Goal: Navigation & Orientation: Find specific page/section

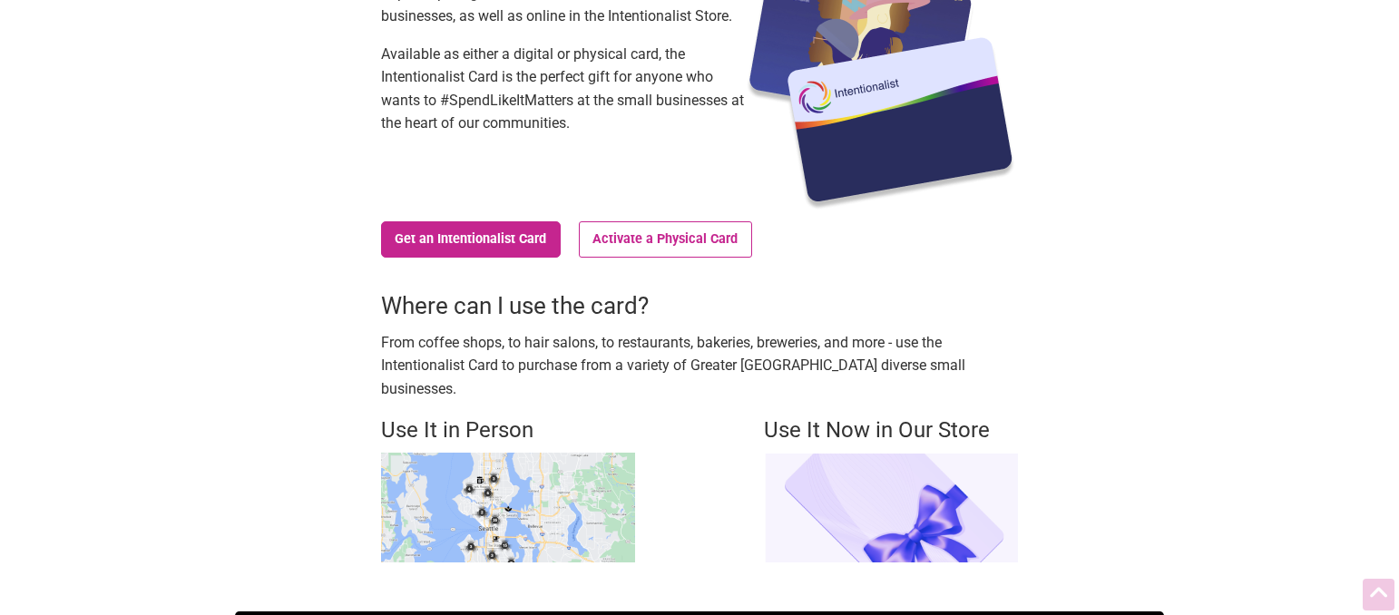
scroll to position [248, 0]
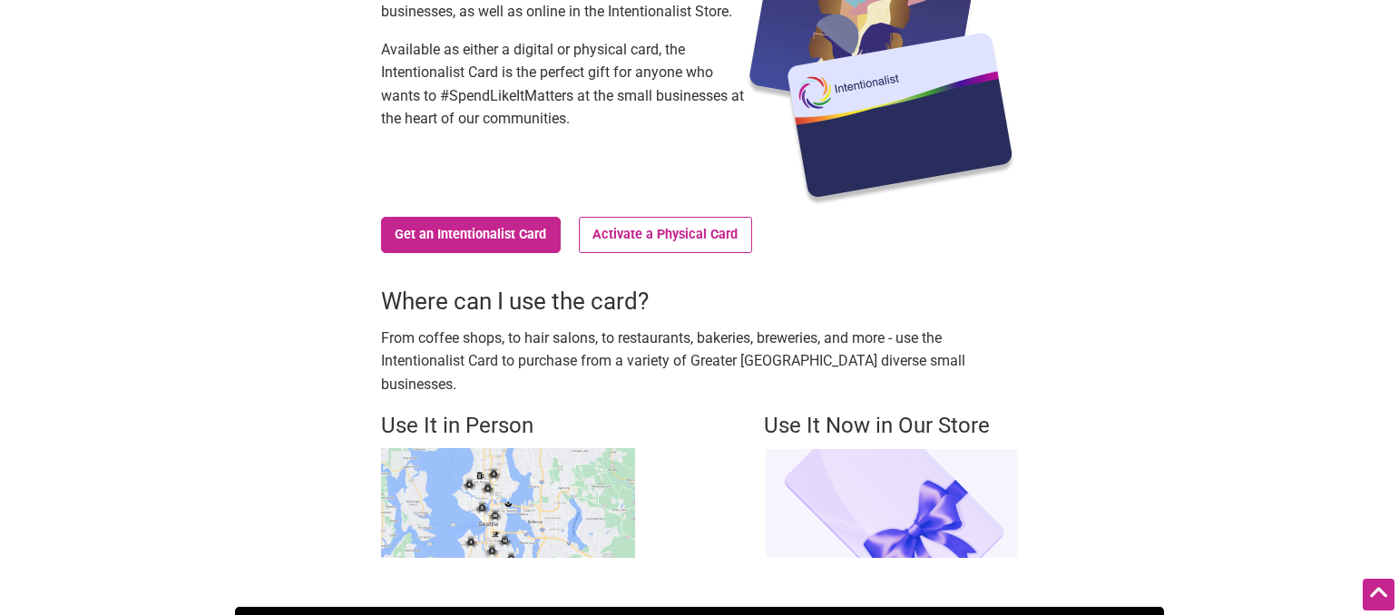
click at [515, 480] on img at bounding box center [508, 503] width 254 height 110
click at [549, 459] on img at bounding box center [508, 503] width 254 height 110
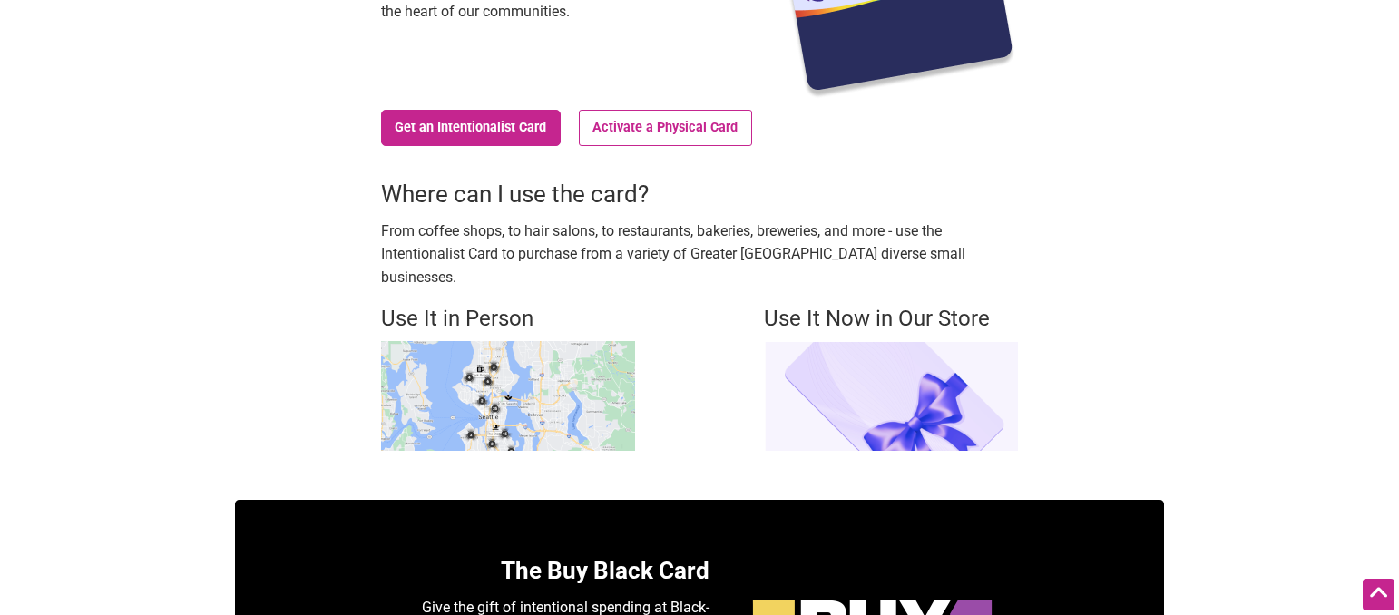
scroll to position [272, 0]
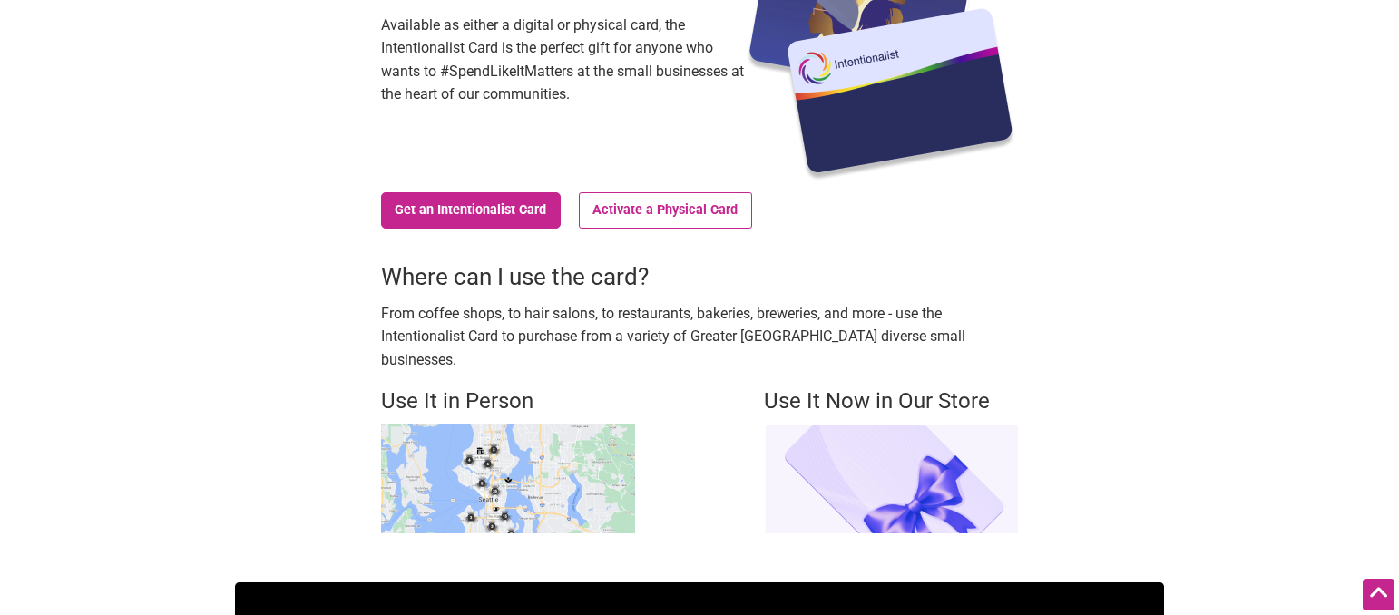
click at [466, 387] on h4 "Use It in Person" at bounding box center [508, 402] width 254 height 31
click at [462, 432] on img at bounding box center [508, 479] width 254 height 110
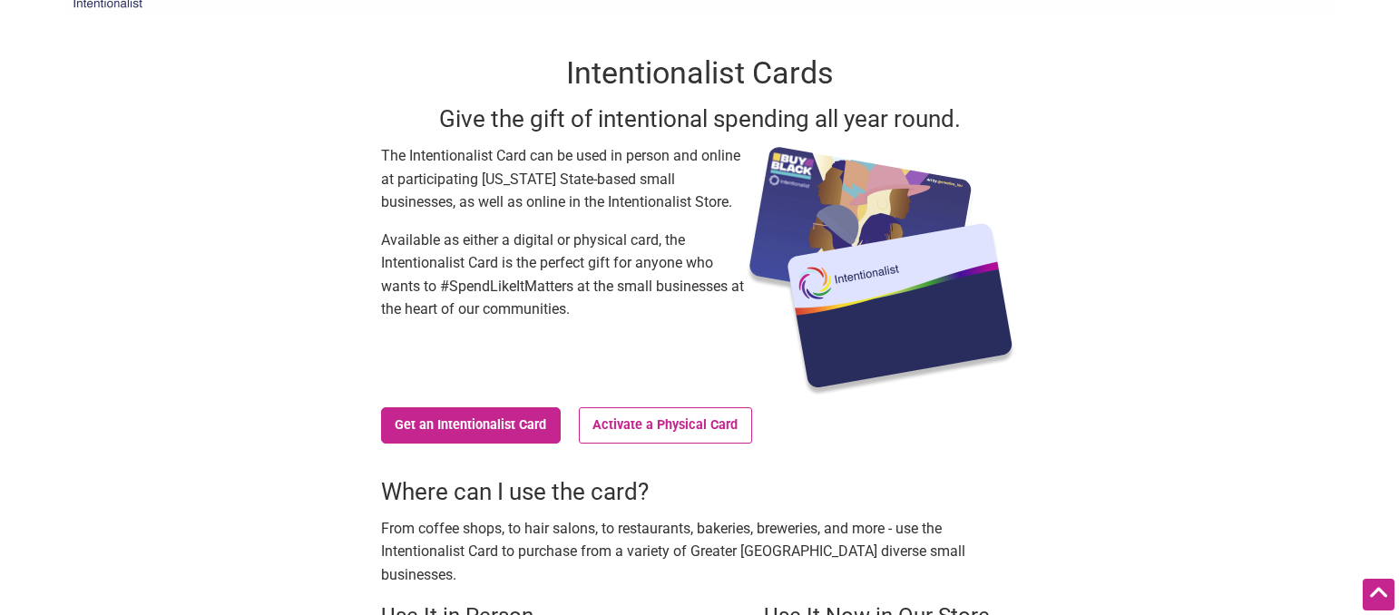
scroll to position [0, 0]
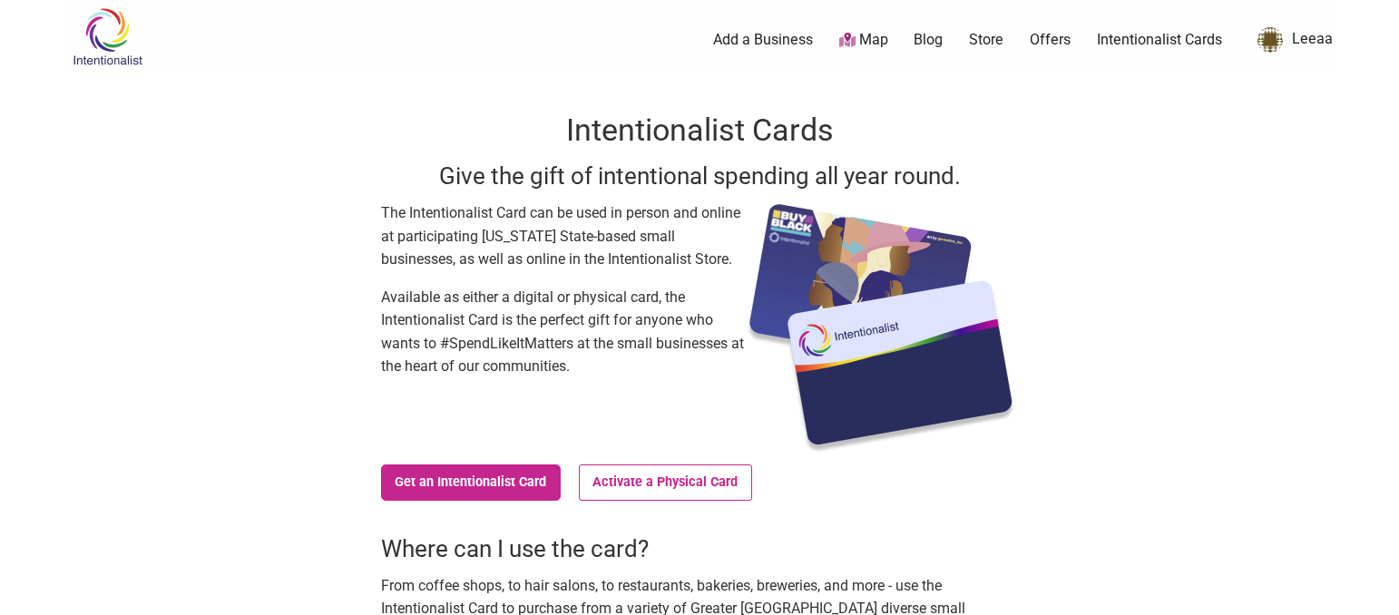
click at [876, 37] on link "Map" at bounding box center [864, 40] width 49 height 21
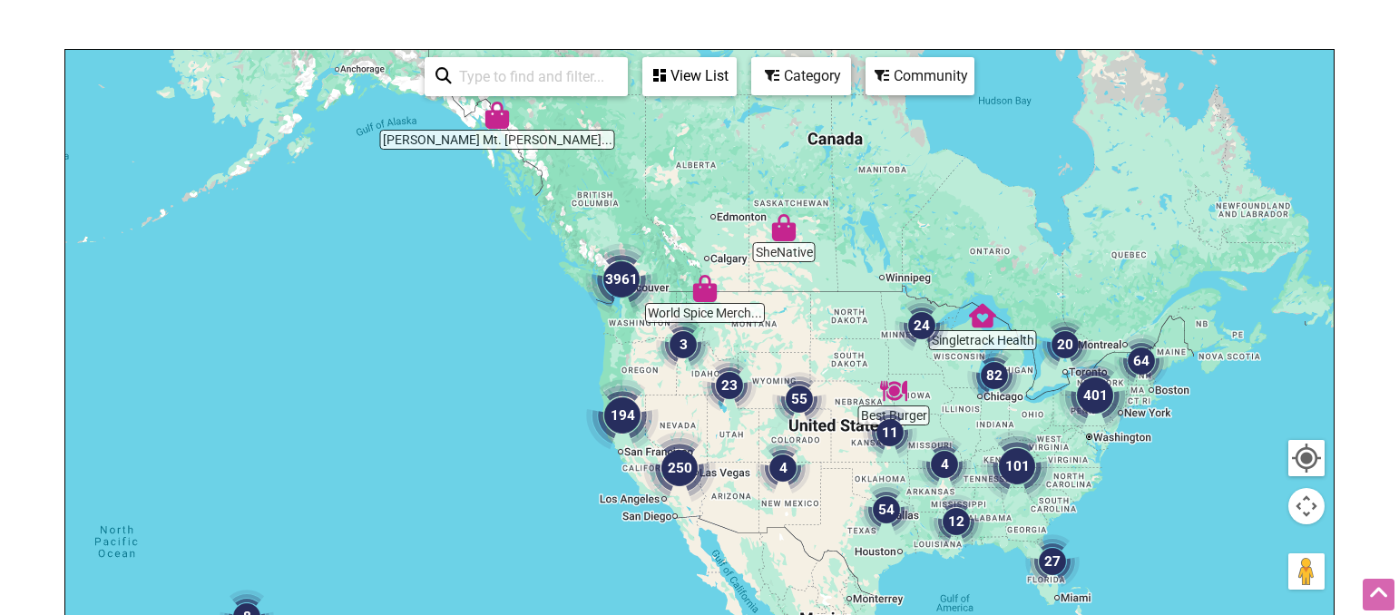
scroll to position [199, 0]
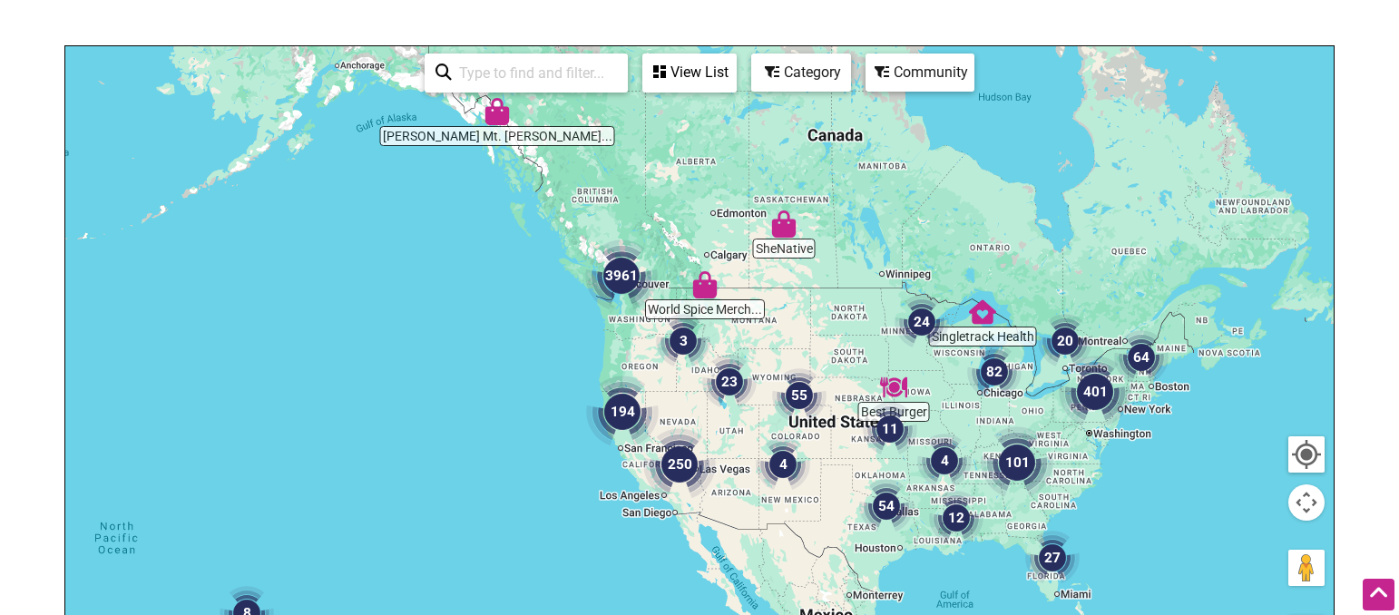
click at [628, 276] on img "3961" at bounding box center [621, 276] width 73 height 73
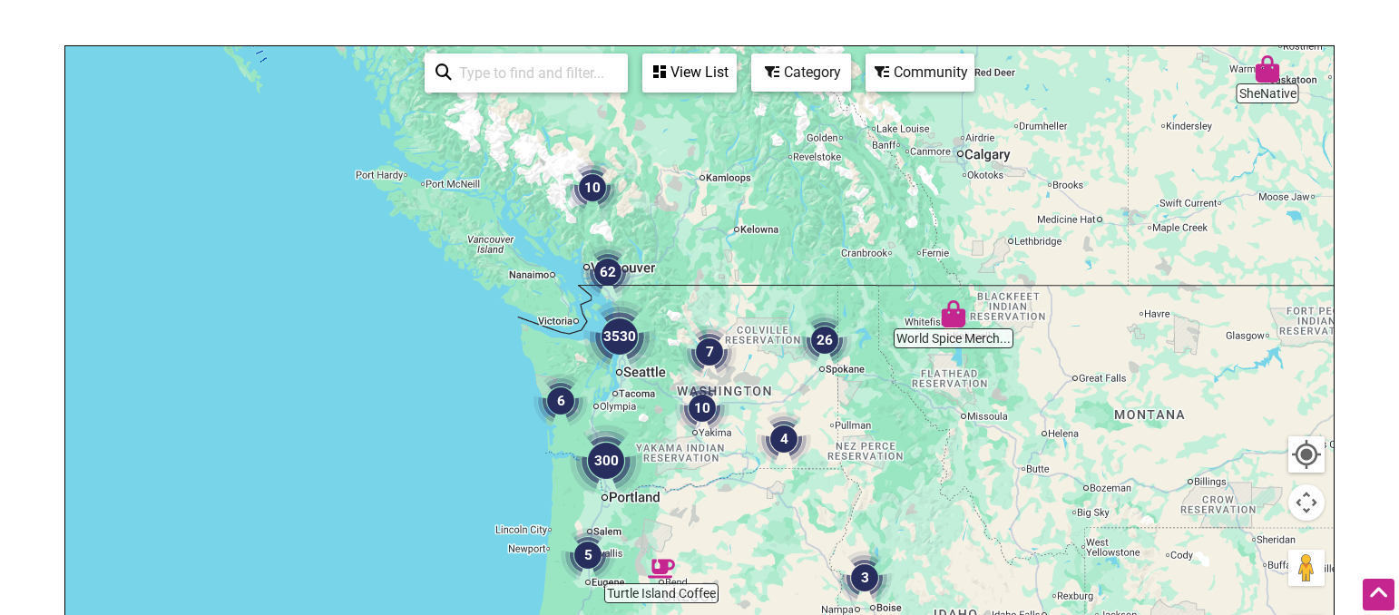
click at [626, 328] on img "3530" at bounding box center [620, 336] width 73 height 73
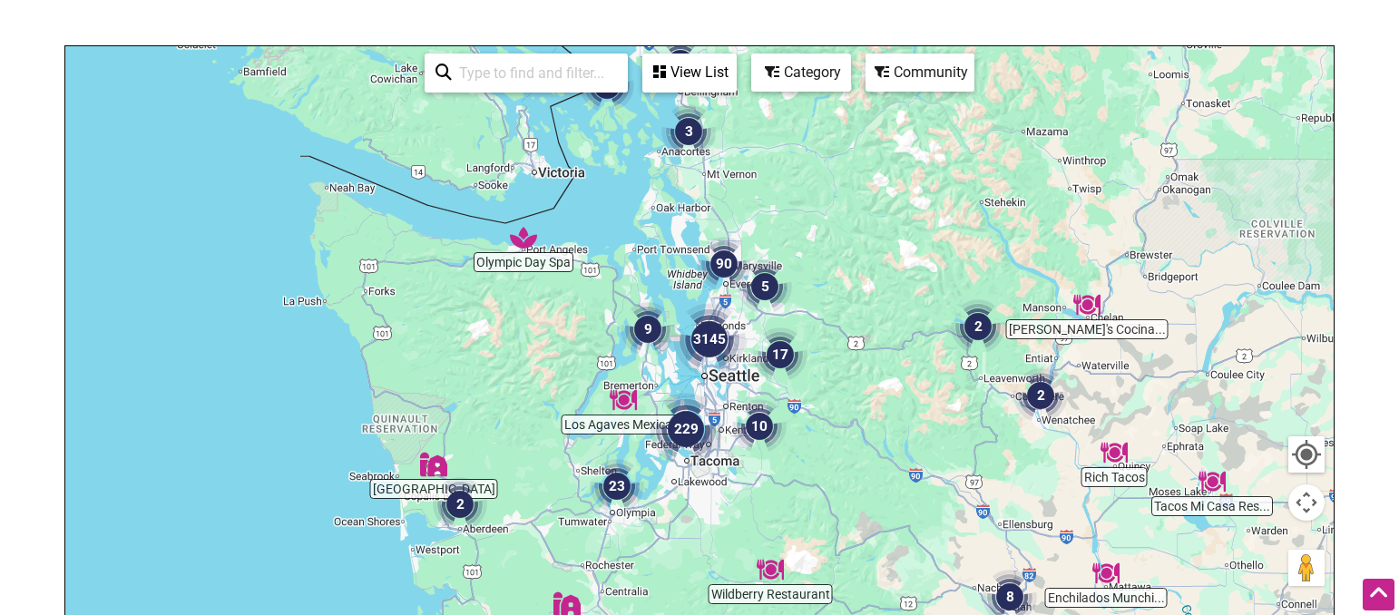
click at [715, 335] on img "3145" at bounding box center [709, 339] width 73 height 73
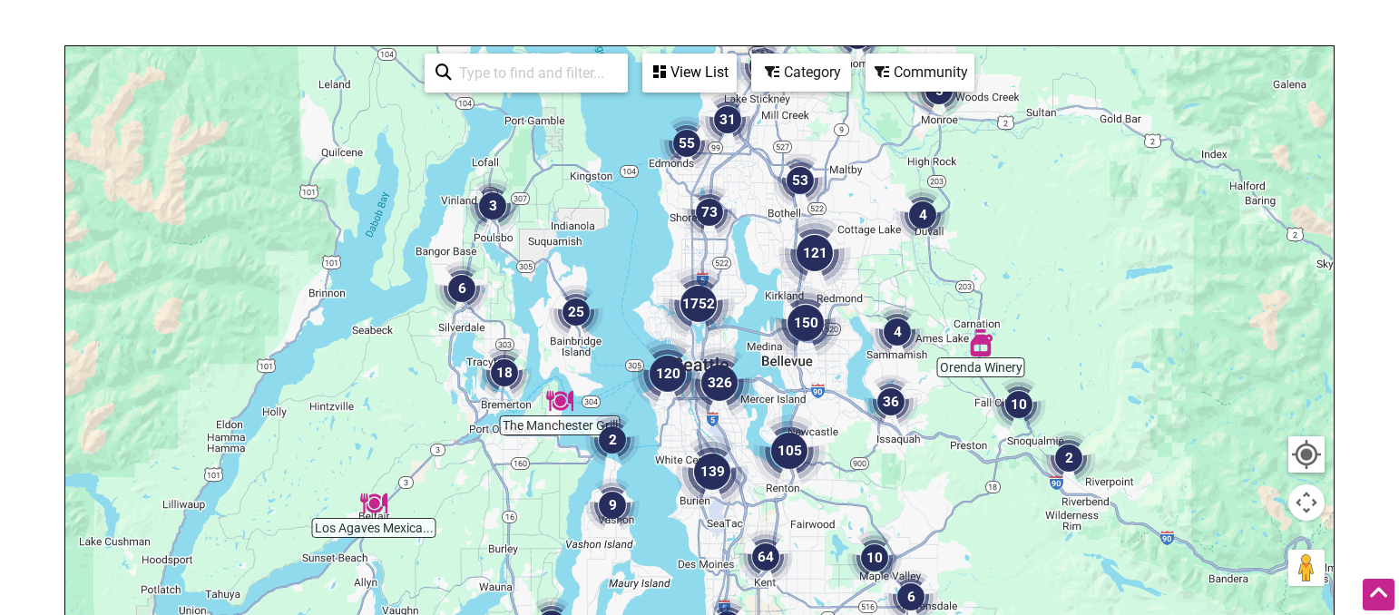
click at [706, 309] on img "1752" at bounding box center [699, 304] width 73 height 73
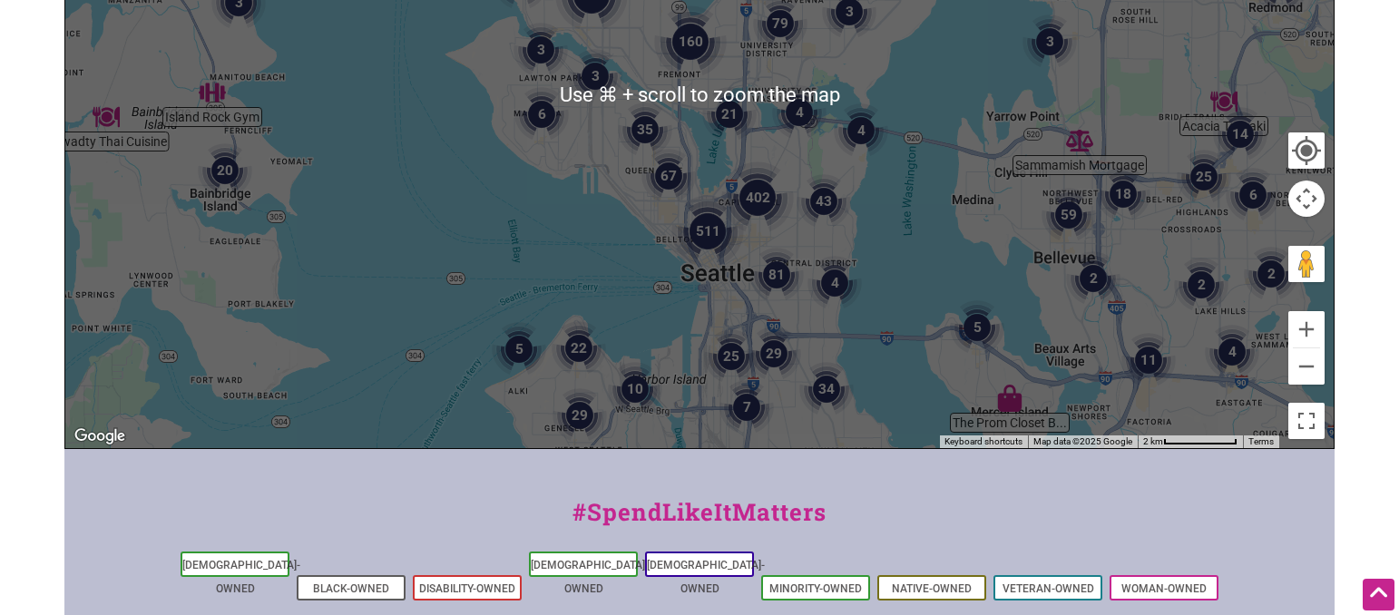
scroll to position [497, 0]
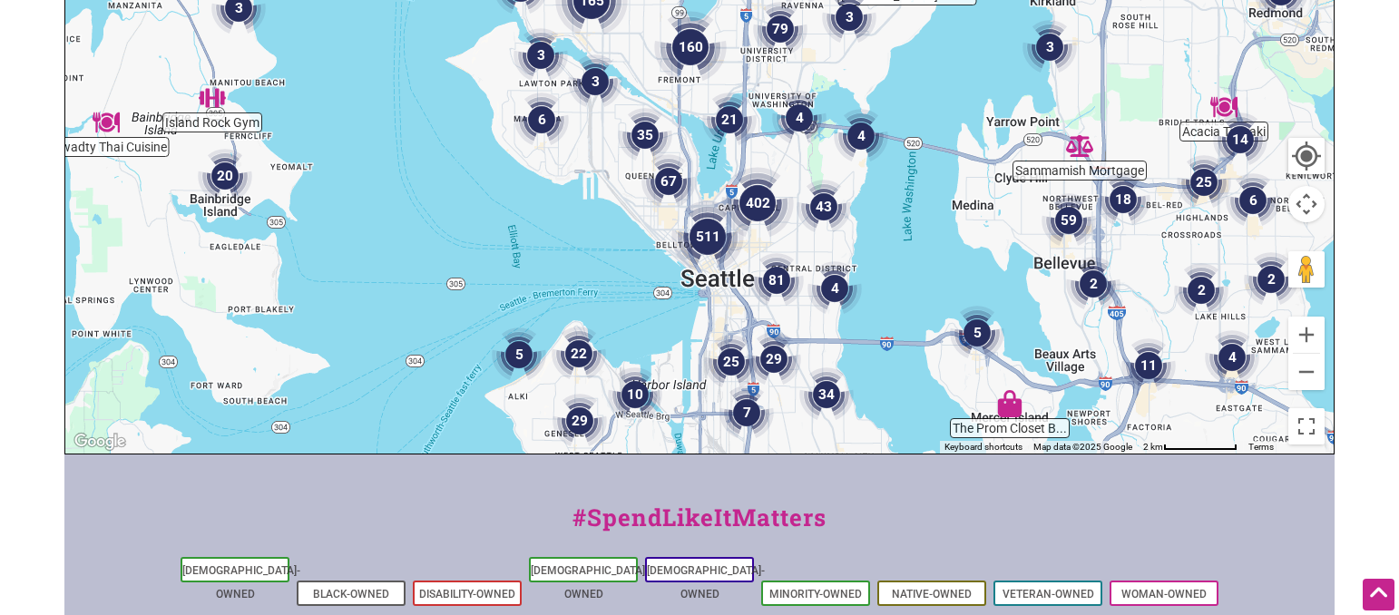
click at [776, 350] on img "29" at bounding box center [774, 359] width 54 height 54
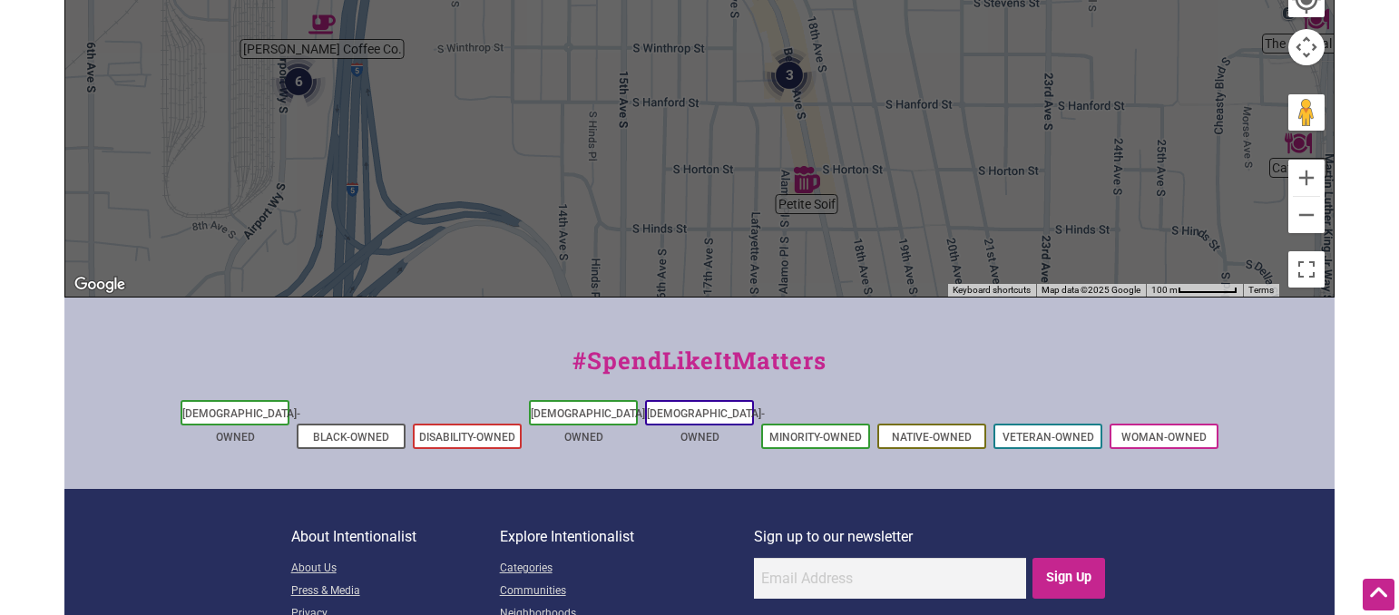
scroll to position [624, 0]
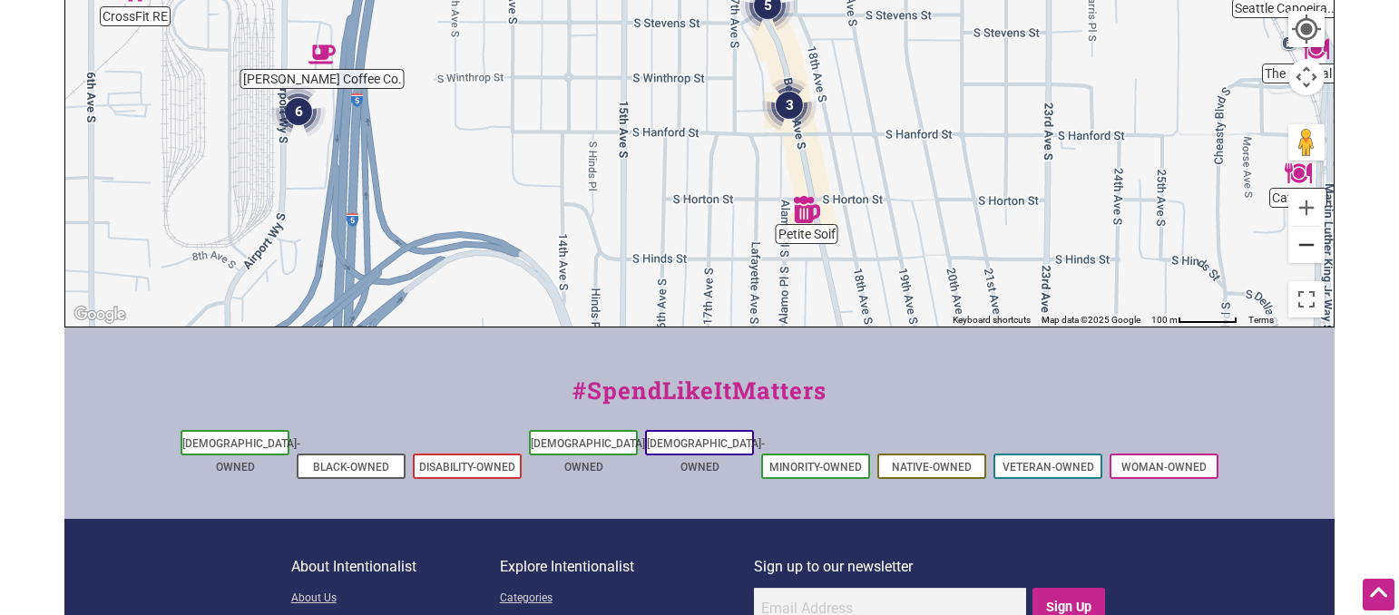
click at [1318, 244] on button "Zoom out" at bounding box center [1307, 245] width 36 height 36
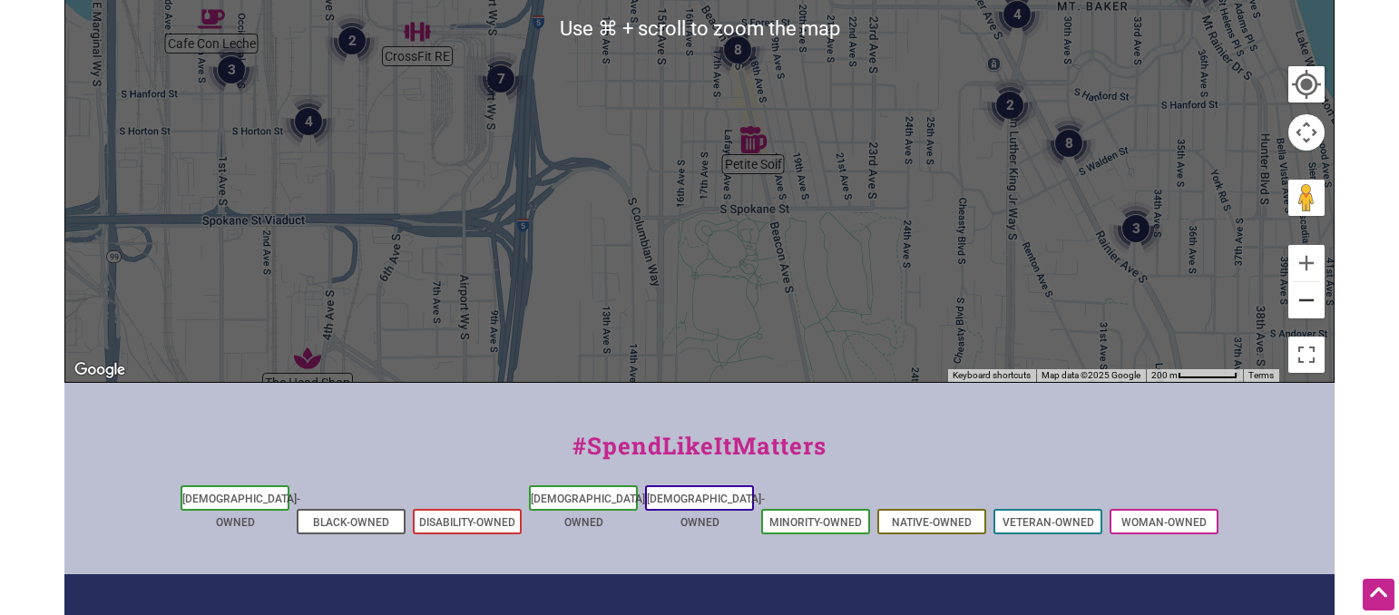
scroll to position [533, 0]
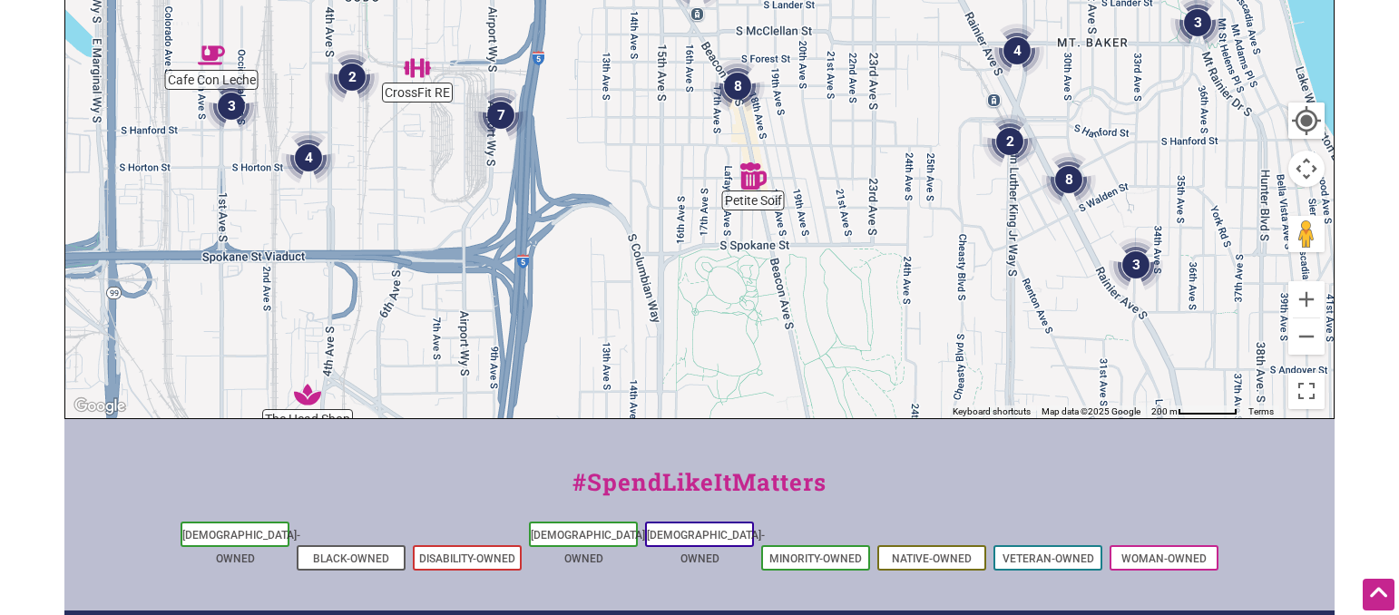
click at [1305, 165] on button "Map camera controls" at bounding box center [1307, 169] width 36 height 36
click at [944, 240] on div "To navigate, press the arrow keys." at bounding box center [699, 65] width 1269 height 706
click at [1221, 207] on button "Move down" at bounding box center [1216, 214] width 36 height 36
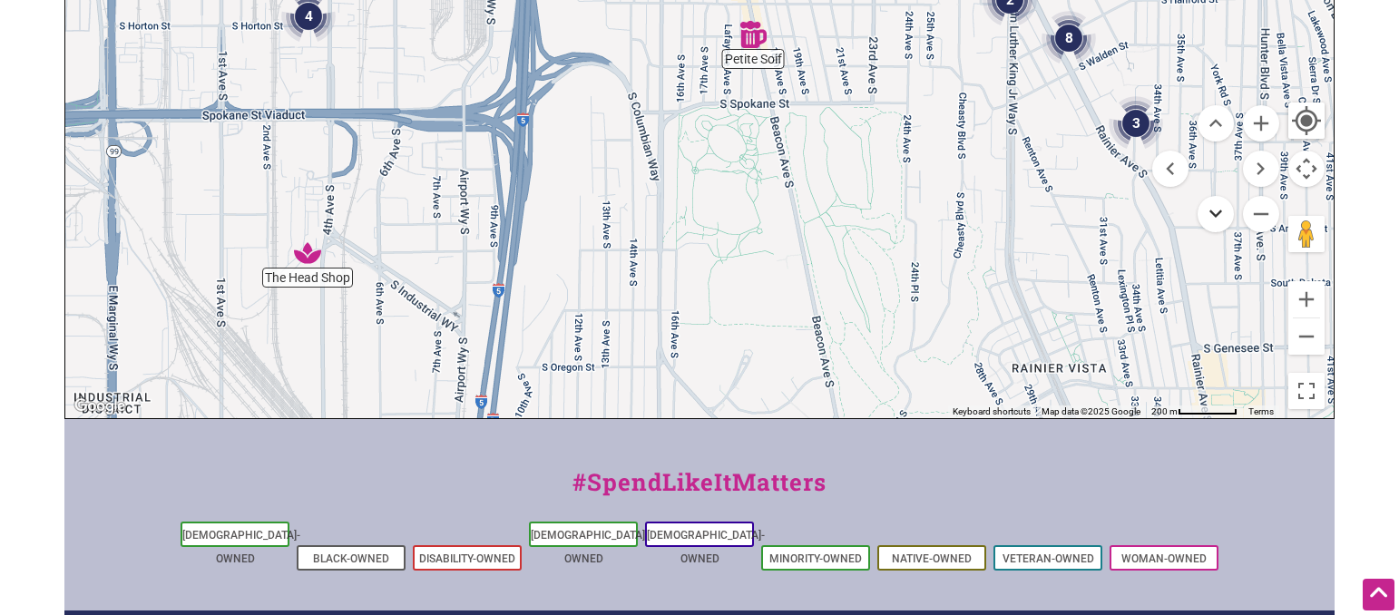
click at [1221, 207] on button "Move down" at bounding box center [1216, 214] width 36 height 36
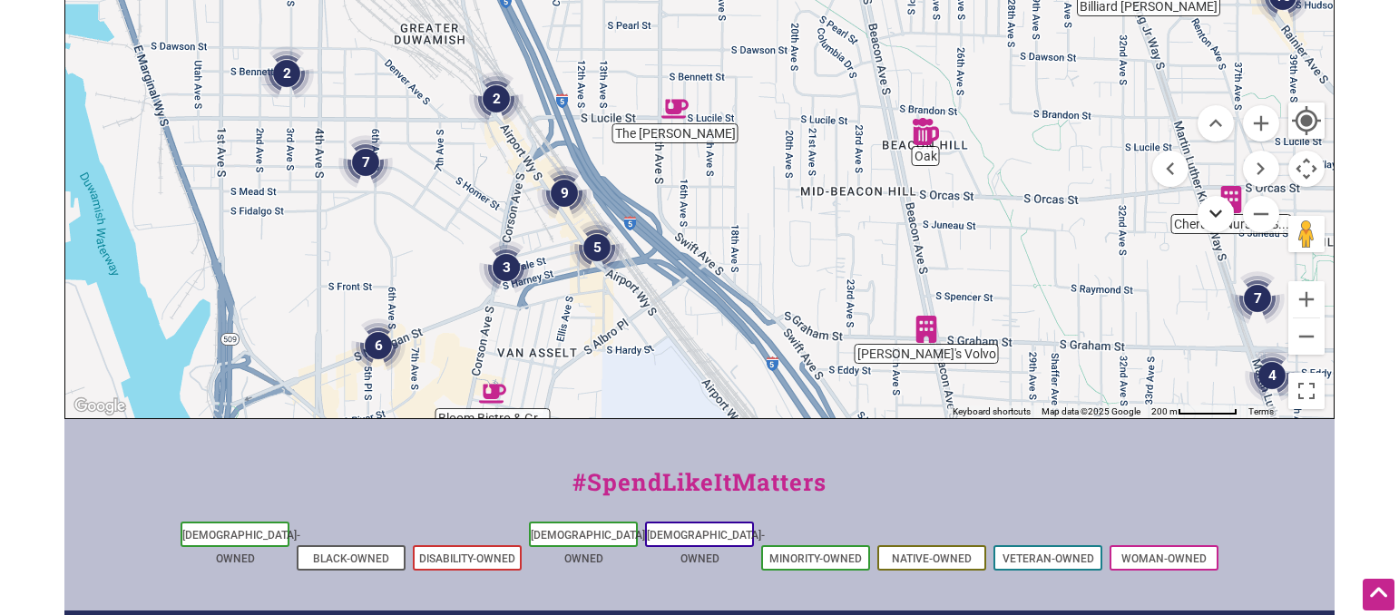
click at [1221, 207] on button "Move down" at bounding box center [1216, 214] width 36 height 36
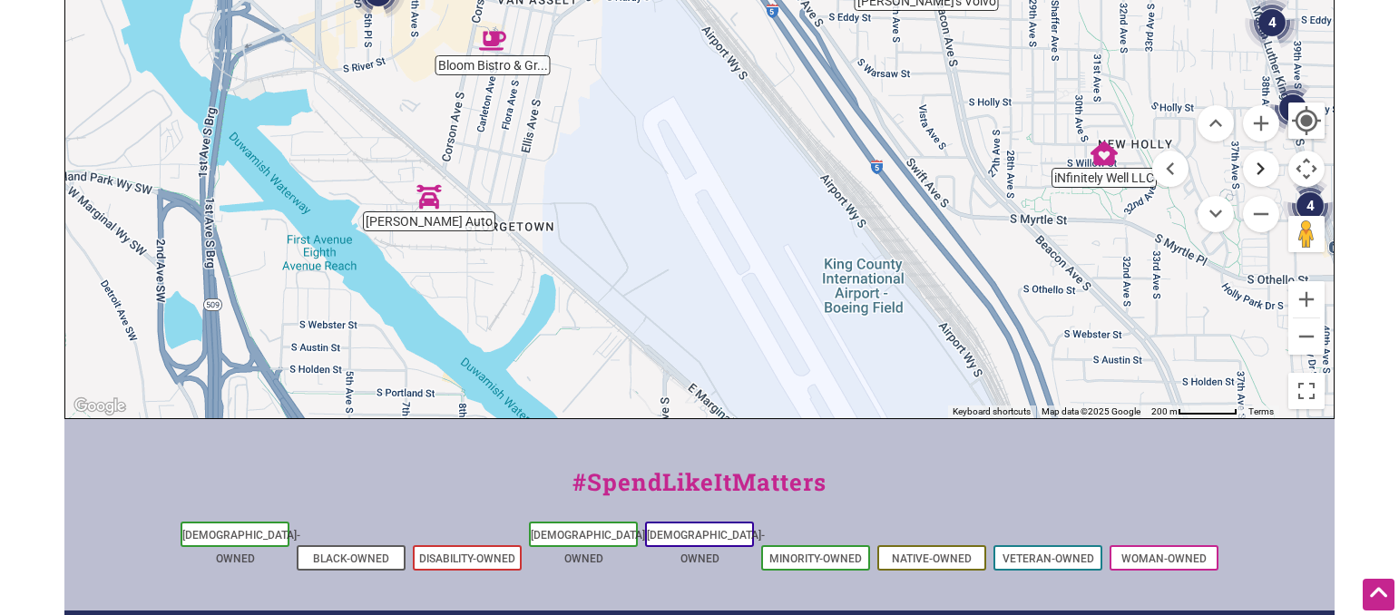
click at [1259, 160] on button "Move right" at bounding box center [1261, 169] width 36 height 36
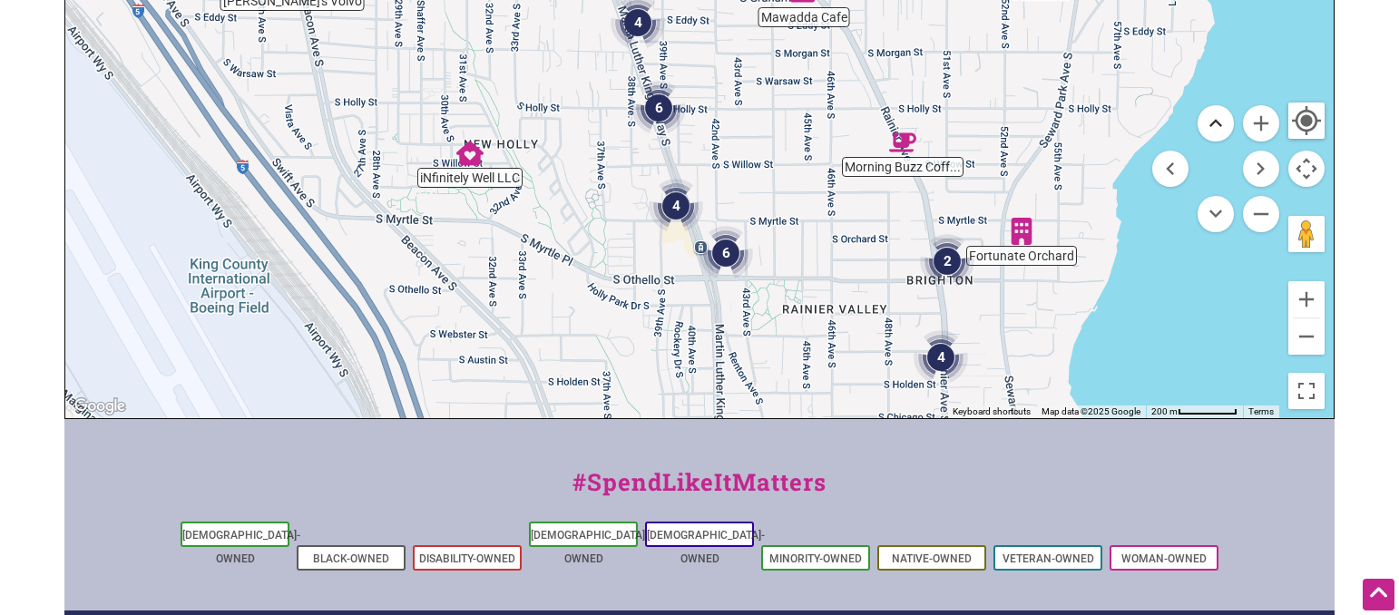
click at [1216, 120] on button "Move up" at bounding box center [1216, 123] width 36 height 36
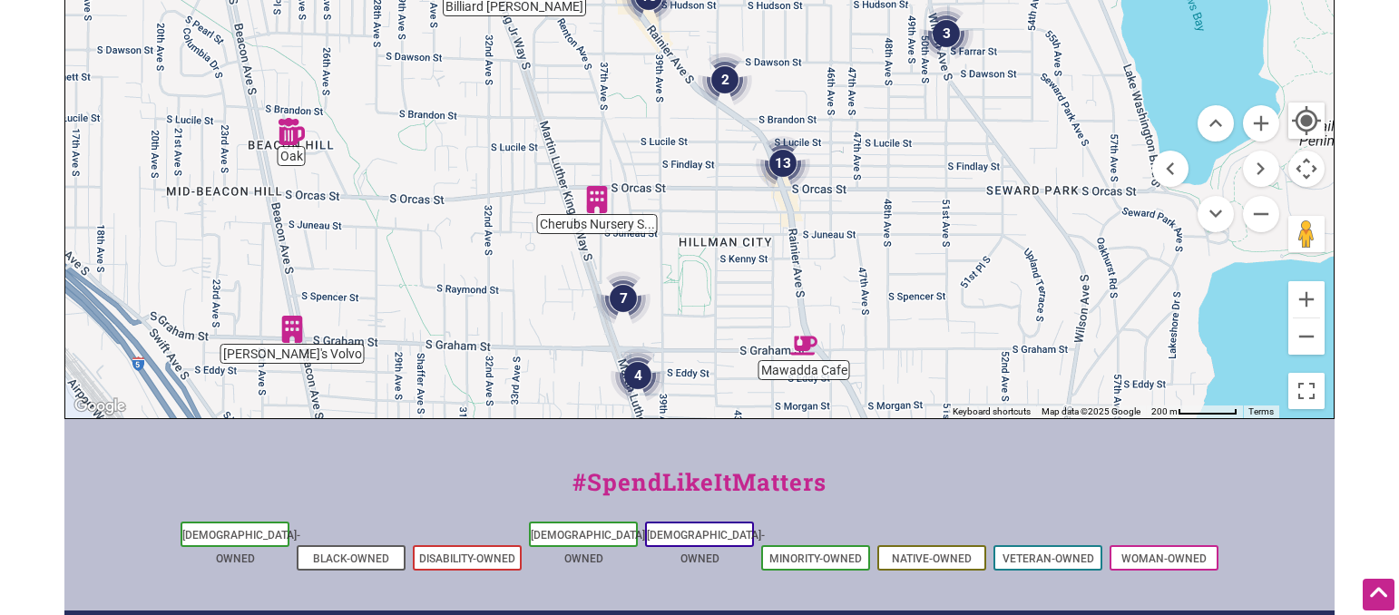
click at [780, 158] on img "13" at bounding box center [783, 163] width 54 height 54
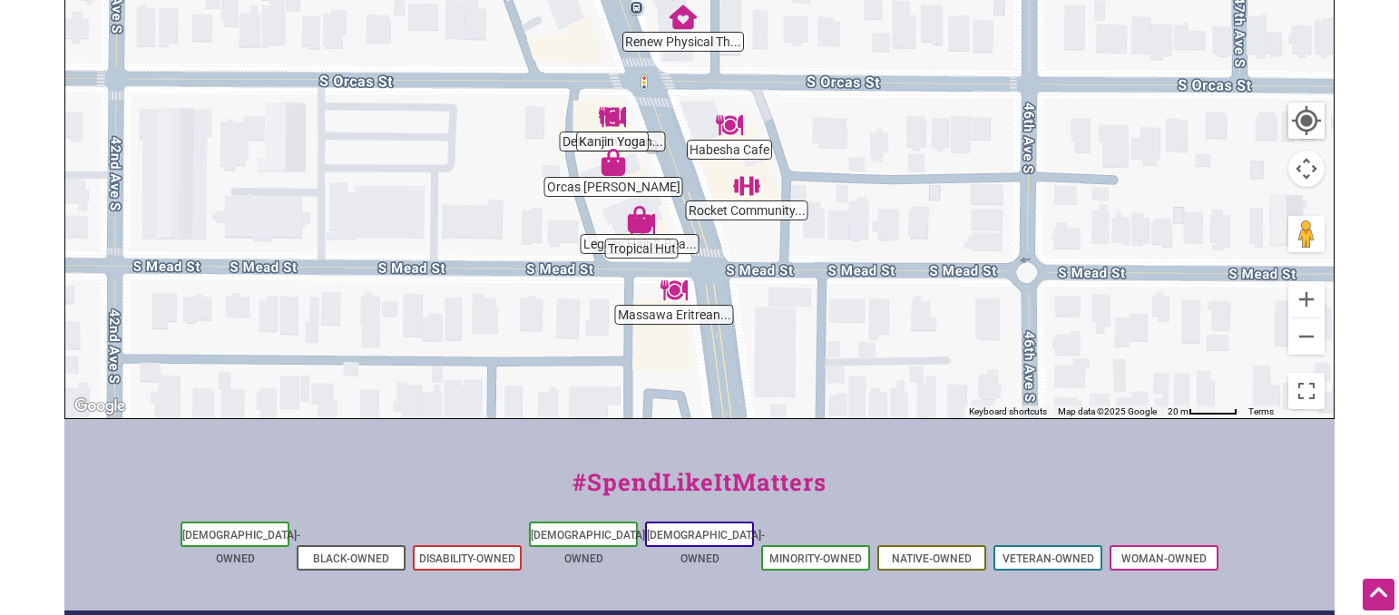
drag, startPoint x: 692, startPoint y: 228, endPoint x: 643, endPoint y: 231, distance: 50.0
click at [643, 231] on img "Tropical Hut" at bounding box center [641, 224] width 27 height 27
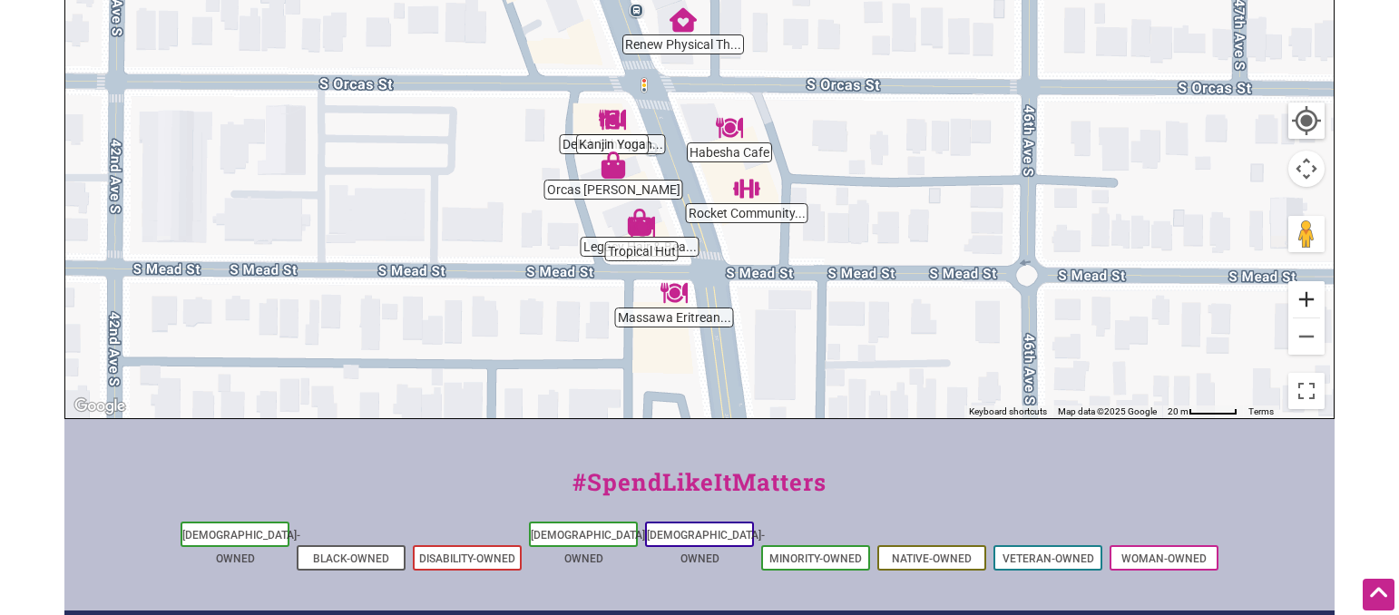
click at [1307, 290] on button "Zoom in" at bounding box center [1307, 299] width 36 height 36
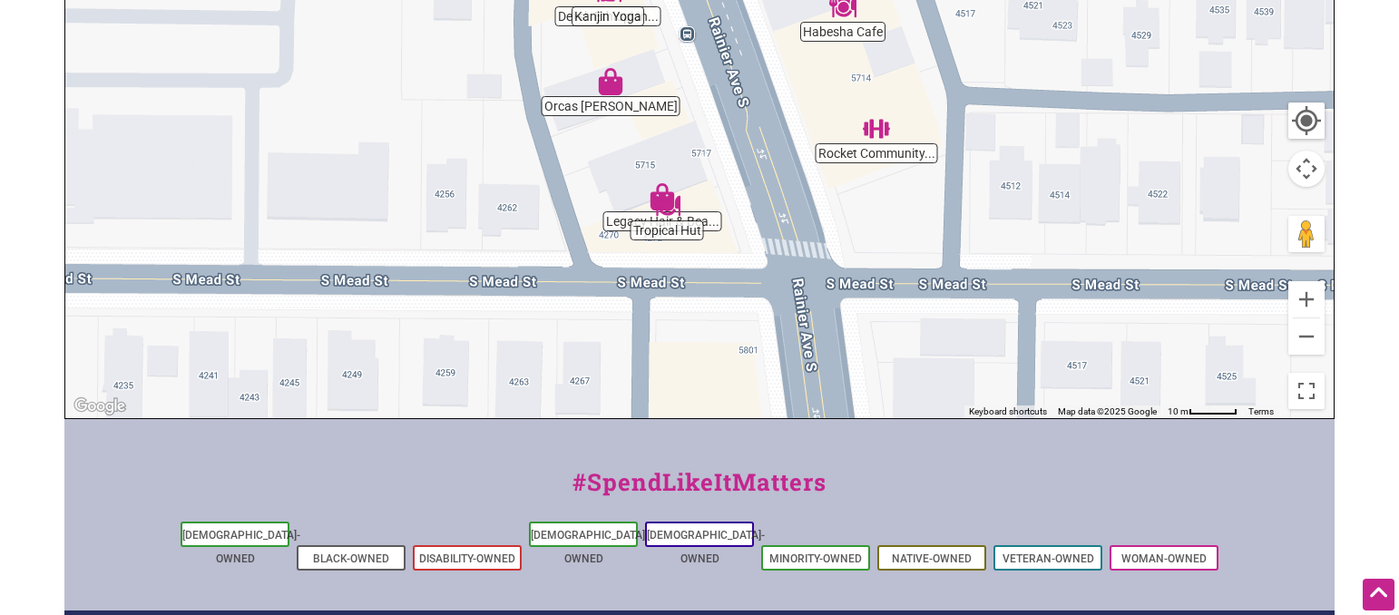
drag, startPoint x: 609, startPoint y: 323, endPoint x: 692, endPoint y: 120, distance: 219.8
click at [692, 120] on div "To navigate, press the arrow keys." at bounding box center [699, 65] width 1269 height 706
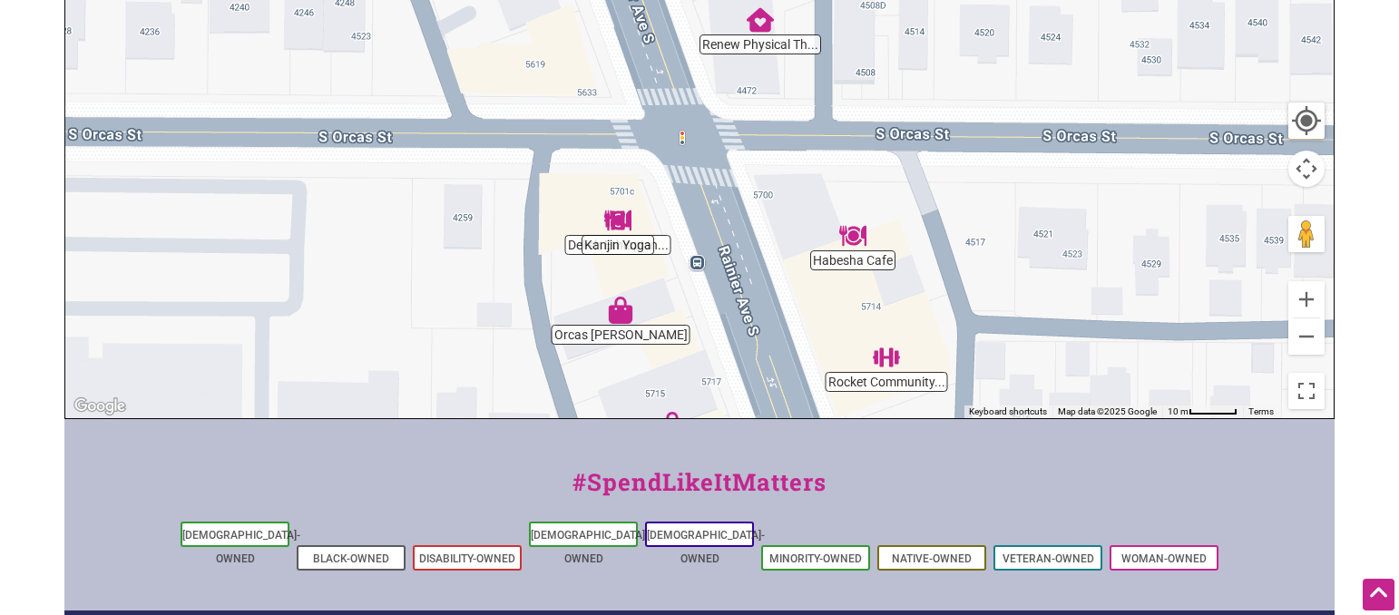
drag, startPoint x: 740, startPoint y: 224, endPoint x: 751, endPoint y: 479, distance: 255.3
click at [751, 478] on div "Intentionalist Spend like it matters 0 Add a Business Map Blog Store Offers Int…" at bounding box center [699, 171] width 1271 height 1408
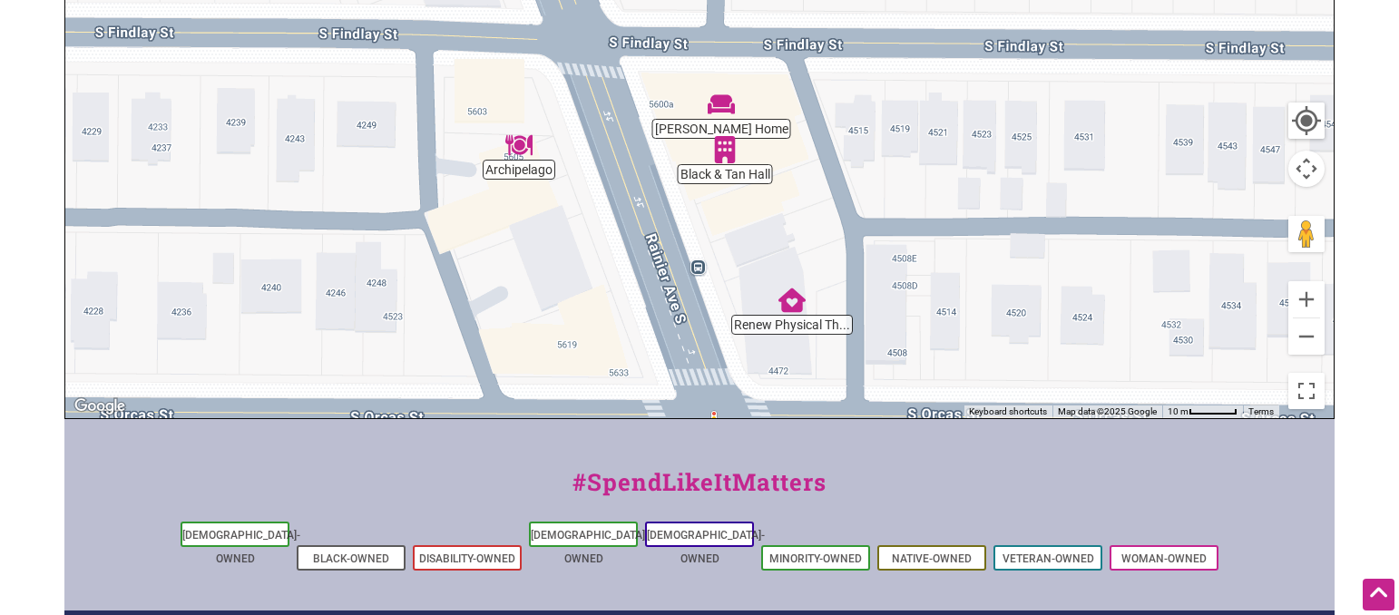
drag, startPoint x: 642, startPoint y: 160, endPoint x: 658, endPoint y: 339, distance: 180.4
click at [658, 339] on div "To navigate, press the arrow keys." at bounding box center [699, 65] width 1269 height 706
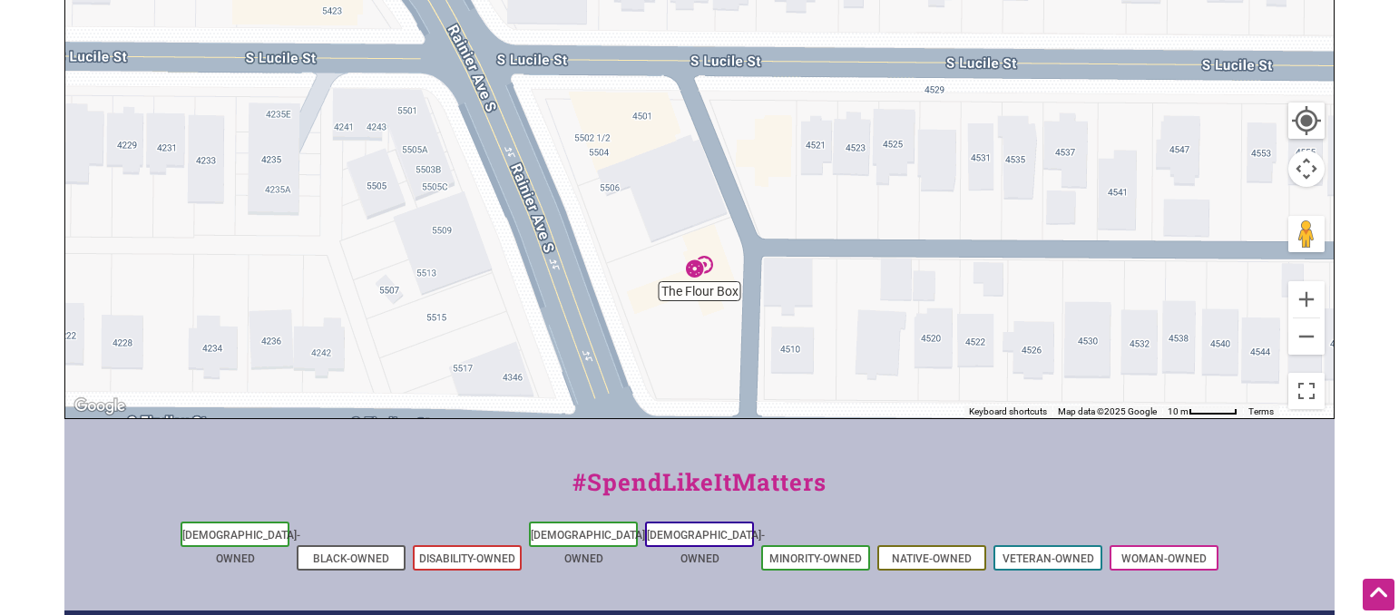
drag, startPoint x: 624, startPoint y: 234, endPoint x: 656, endPoint y: 514, distance: 281.4
click at [656, 514] on div "Intentionalist Spend like it matters 0 Add a Business Map Blog Store Offers Int…" at bounding box center [699, 171] width 1271 height 1408
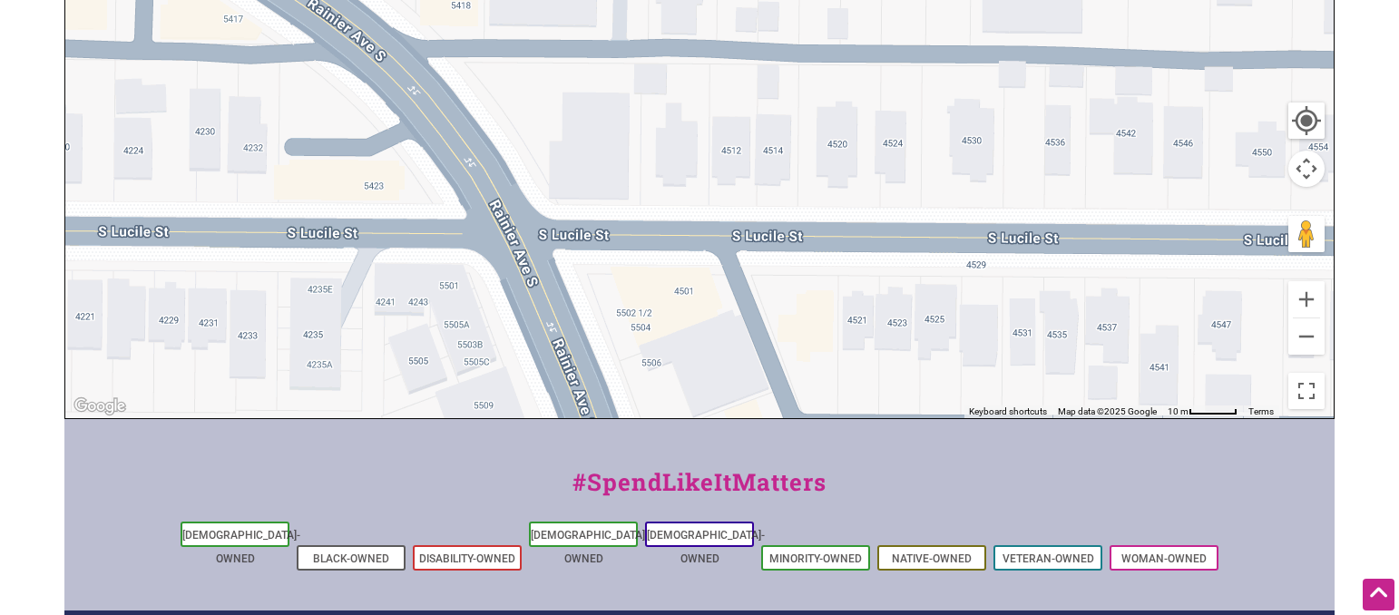
drag, startPoint x: 532, startPoint y: 275, endPoint x: 574, endPoint y: 453, distance: 182.7
click at [574, 453] on div "Intentionalist Spend like it matters 0 Add a Business Map Blog Store Offers Int…" at bounding box center [699, 171] width 1271 height 1408
click at [583, 455] on div "#SpendLikeItMatters Asian-Owned Black-Owned Disability-Owned Latino-Owned LGBTQ…" at bounding box center [699, 515] width 1271 height 192
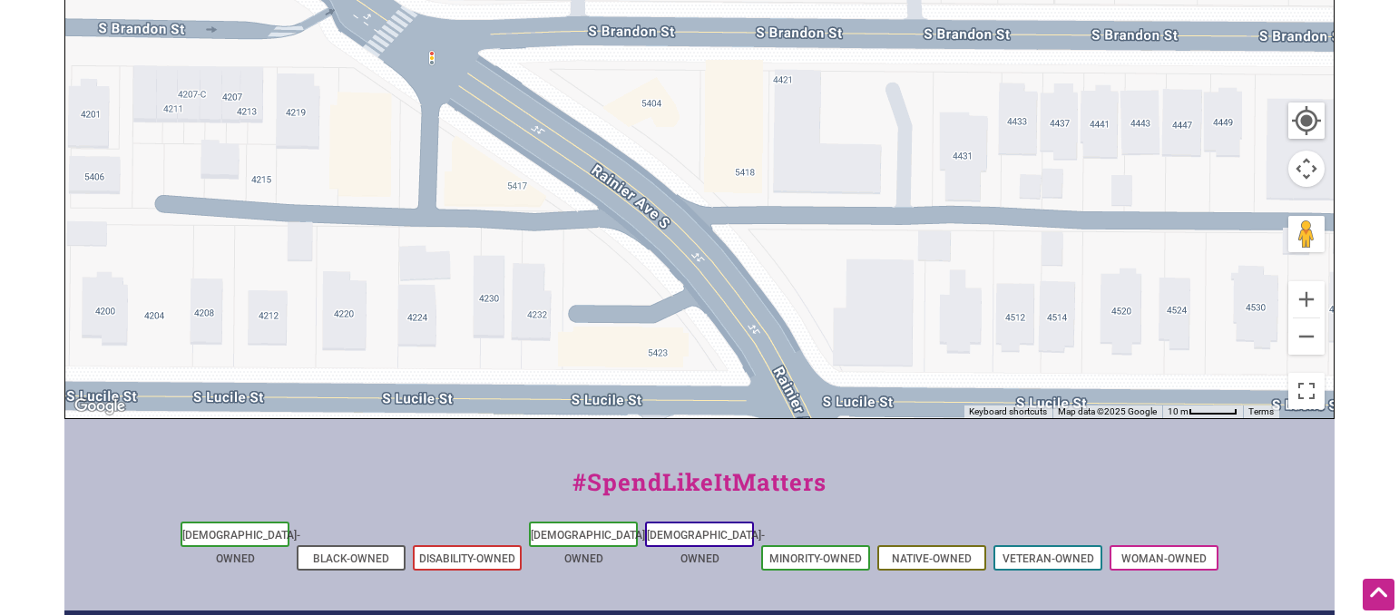
drag, startPoint x: 570, startPoint y: 279, endPoint x: 864, endPoint y: 487, distance: 360.6
click at [864, 486] on div "Intentionalist Spend like it matters 0 Add a Business Map Blog Store Offers Int…" at bounding box center [699, 171] width 1271 height 1408
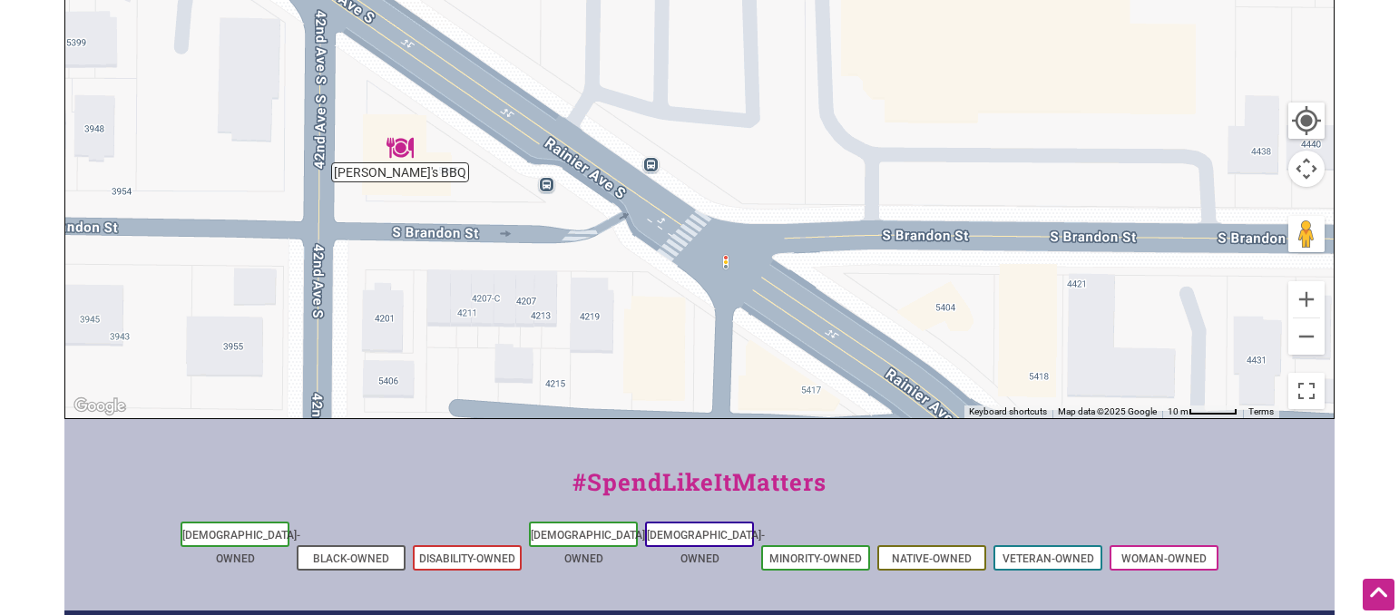
drag, startPoint x: 775, startPoint y: 257, endPoint x: 1054, endPoint y: 381, distance: 305.1
click at [1054, 381] on div "To navigate, press the arrow keys." at bounding box center [699, 65] width 1269 height 706
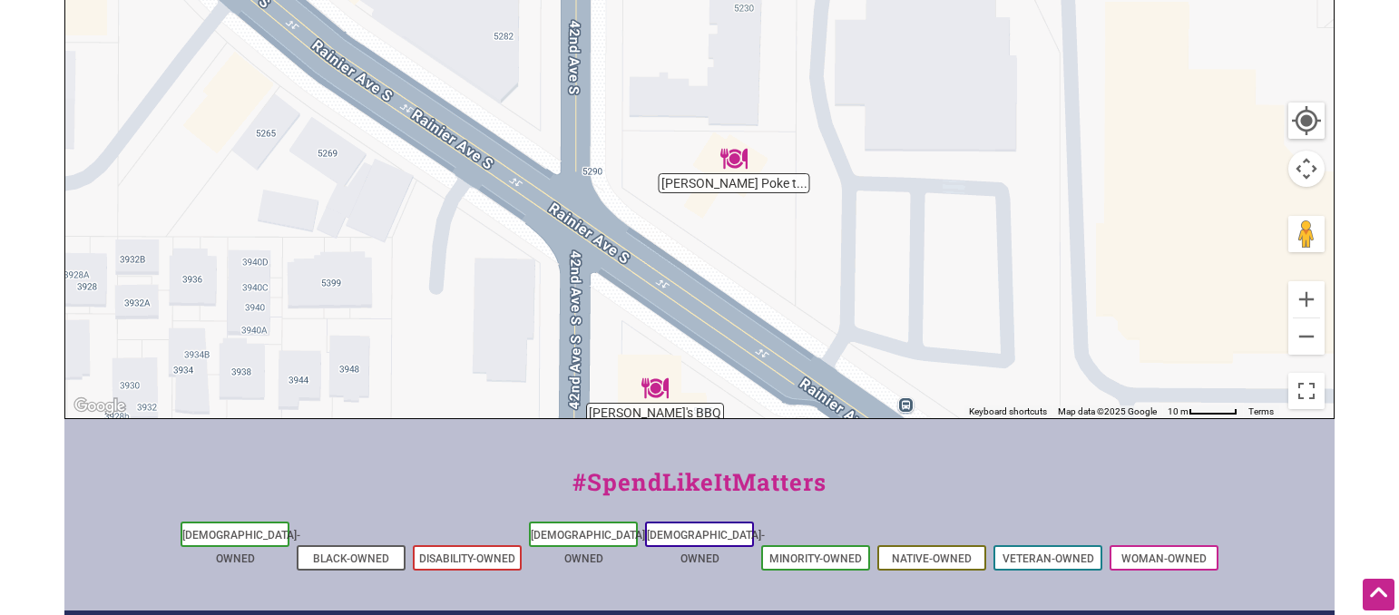
drag, startPoint x: 732, startPoint y: 148, endPoint x: 1010, endPoint y: 420, distance: 389.6
click at [1009, 418] on div "← Move left → Move right ↑ Move up ↓ Move down + Zoom in - Zoom out Home Jump l…" at bounding box center [699, 65] width 1271 height 708
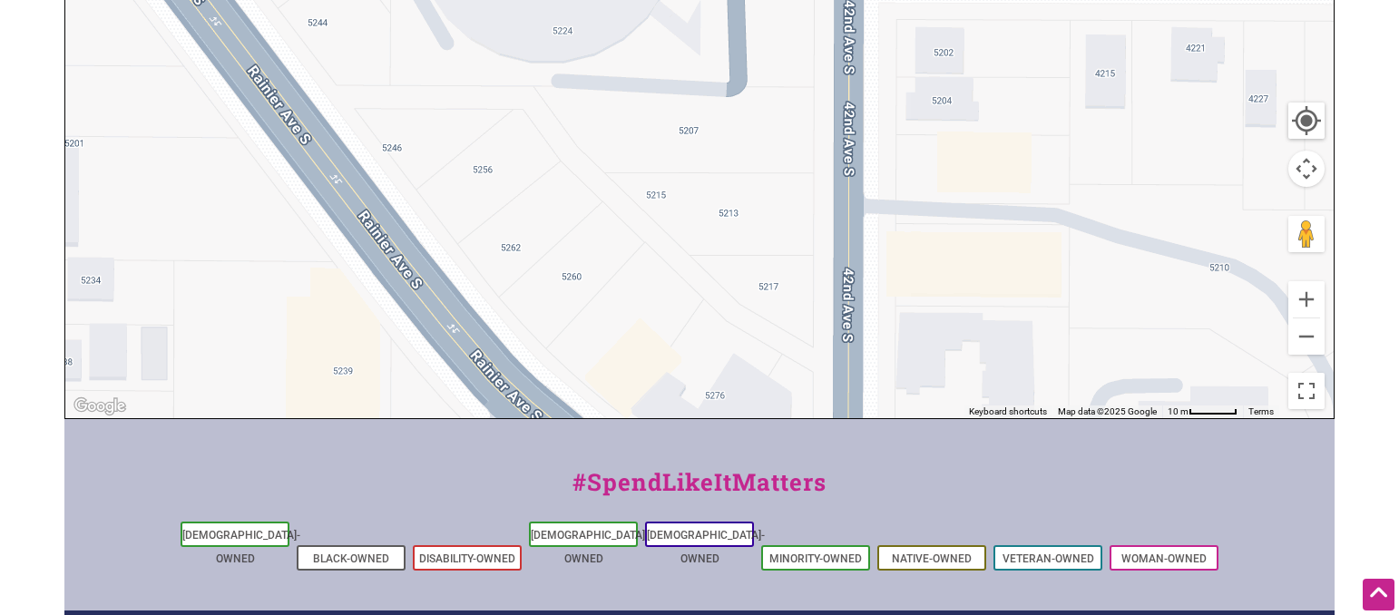
drag, startPoint x: 628, startPoint y: 199, endPoint x: 828, endPoint y: 495, distance: 356.9
click at [828, 495] on div "Intentionalist Spend like it matters 0 Add a Business Map Blog Store Offers Int…" at bounding box center [699, 171] width 1271 height 1408
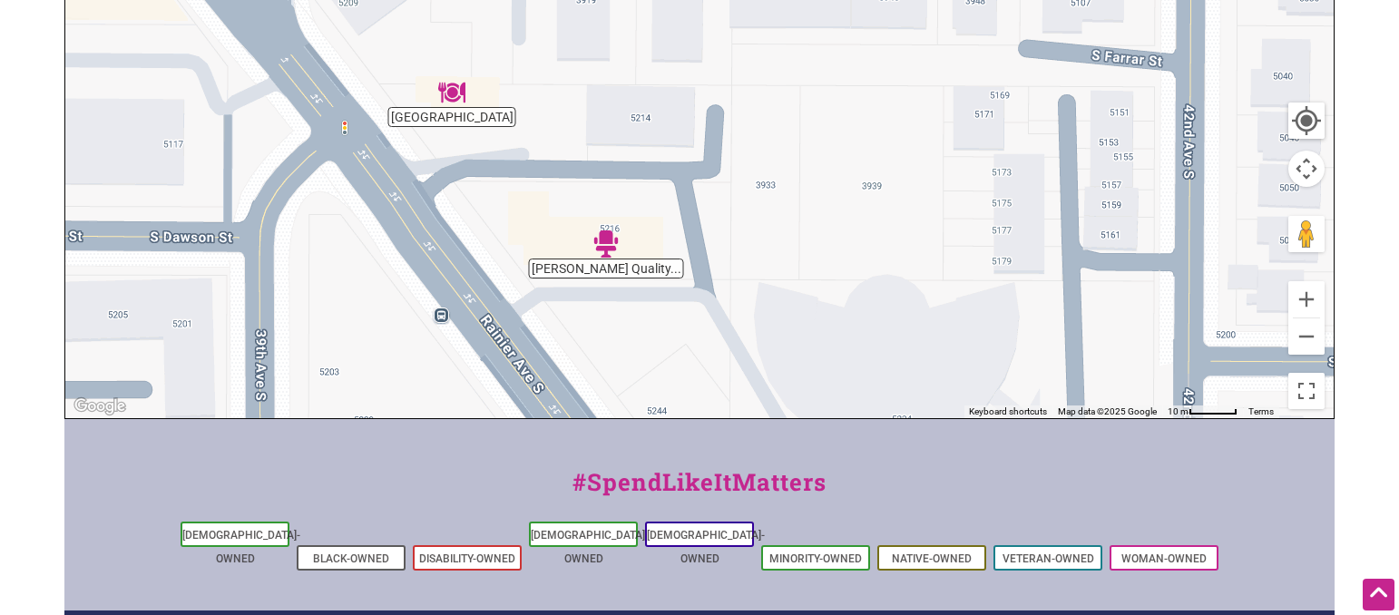
drag, startPoint x: 477, startPoint y: 182, endPoint x: 729, endPoint y: 499, distance: 404.4
click at [729, 499] on div "Intentionalist Spend like it matters 0 Add a Business Map Blog Store Offers Int…" at bounding box center [699, 171] width 1271 height 1408
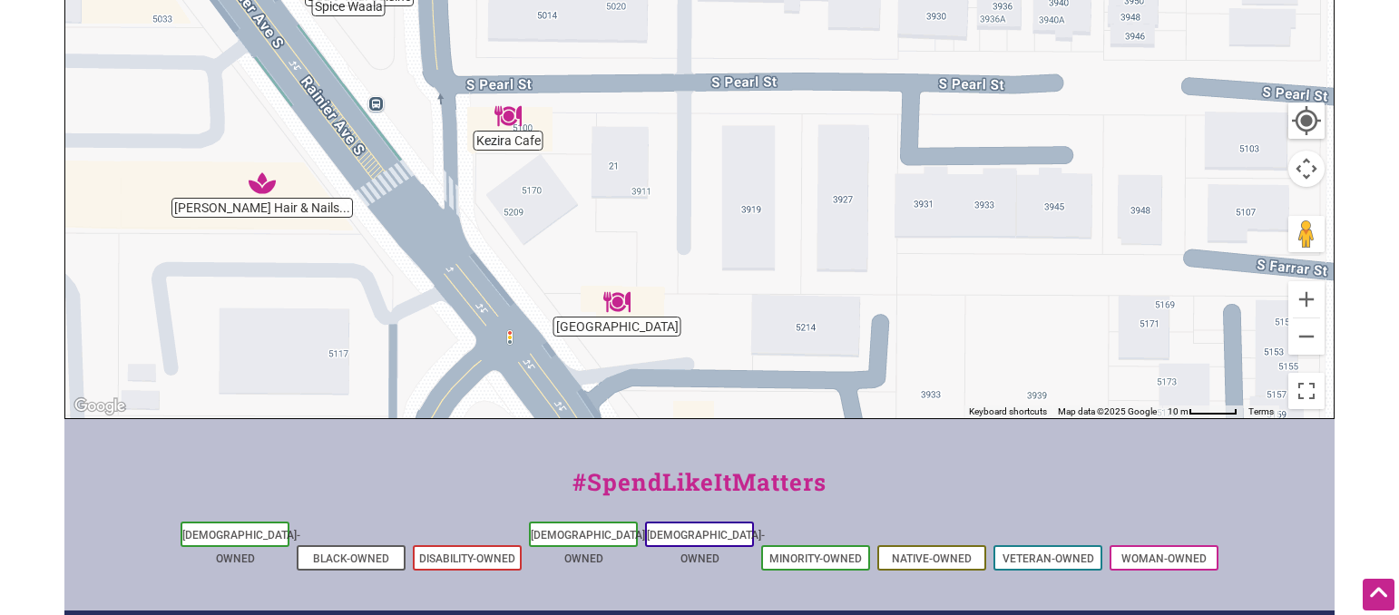
drag, startPoint x: 496, startPoint y: 234, endPoint x: 643, endPoint y: 436, distance: 250.0
click at [643, 435] on div "Intentionalist Spend like it matters 0 Add a Business Map Blog Store Offers Int…" at bounding box center [699, 171] width 1271 height 1408
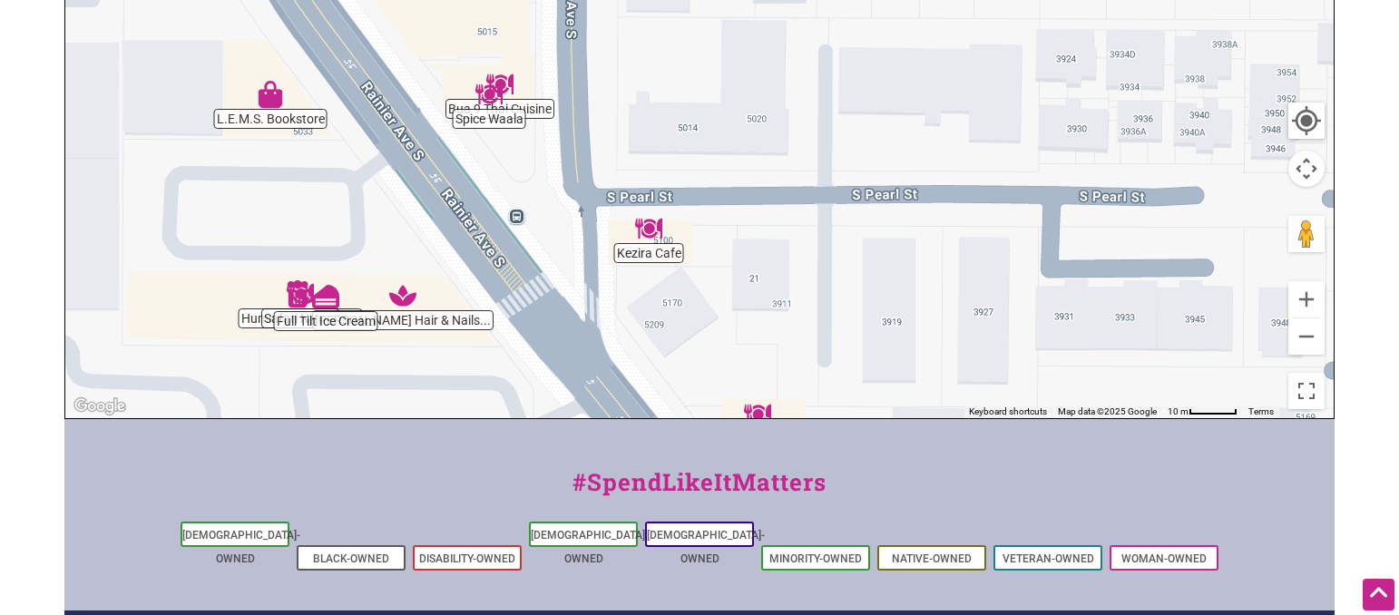
drag, startPoint x: 414, startPoint y: 316, endPoint x: 501, endPoint y: 374, distance: 104.7
click at [501, 374] on div "To navigate, press the arrow keys." at bounding box center [699, 65] width 1269 height 706
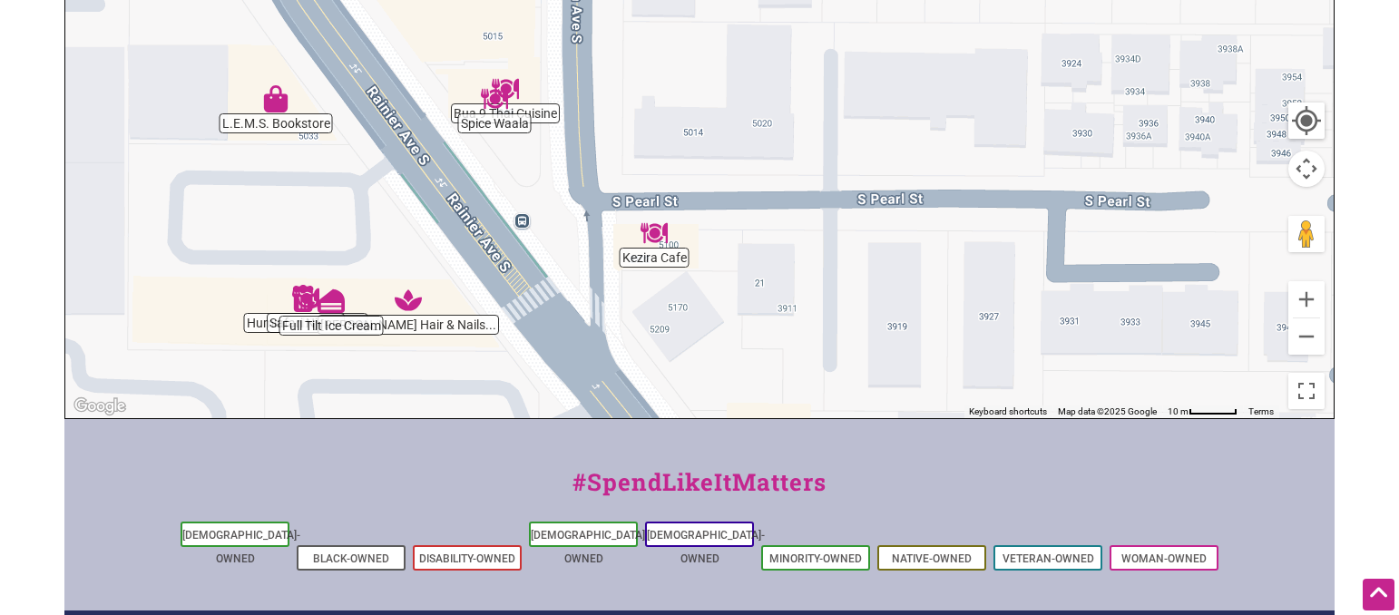
click at [493, 94] on img "Spice Waala" at bounding box center [494, 98] width 27 height 27
